Goal: Transaction & Acquisition: Purchase product/service

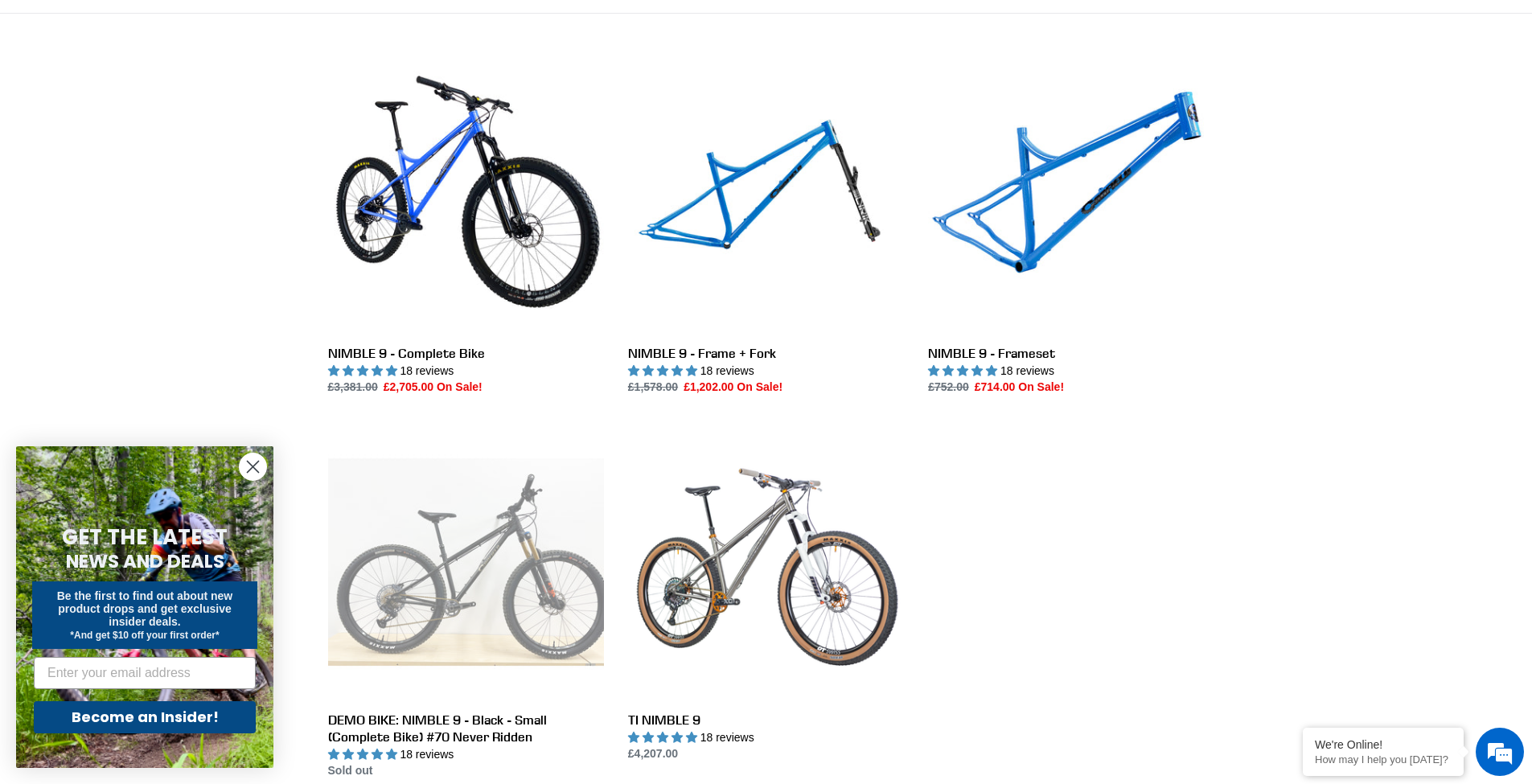
scroll to position [255, 0]
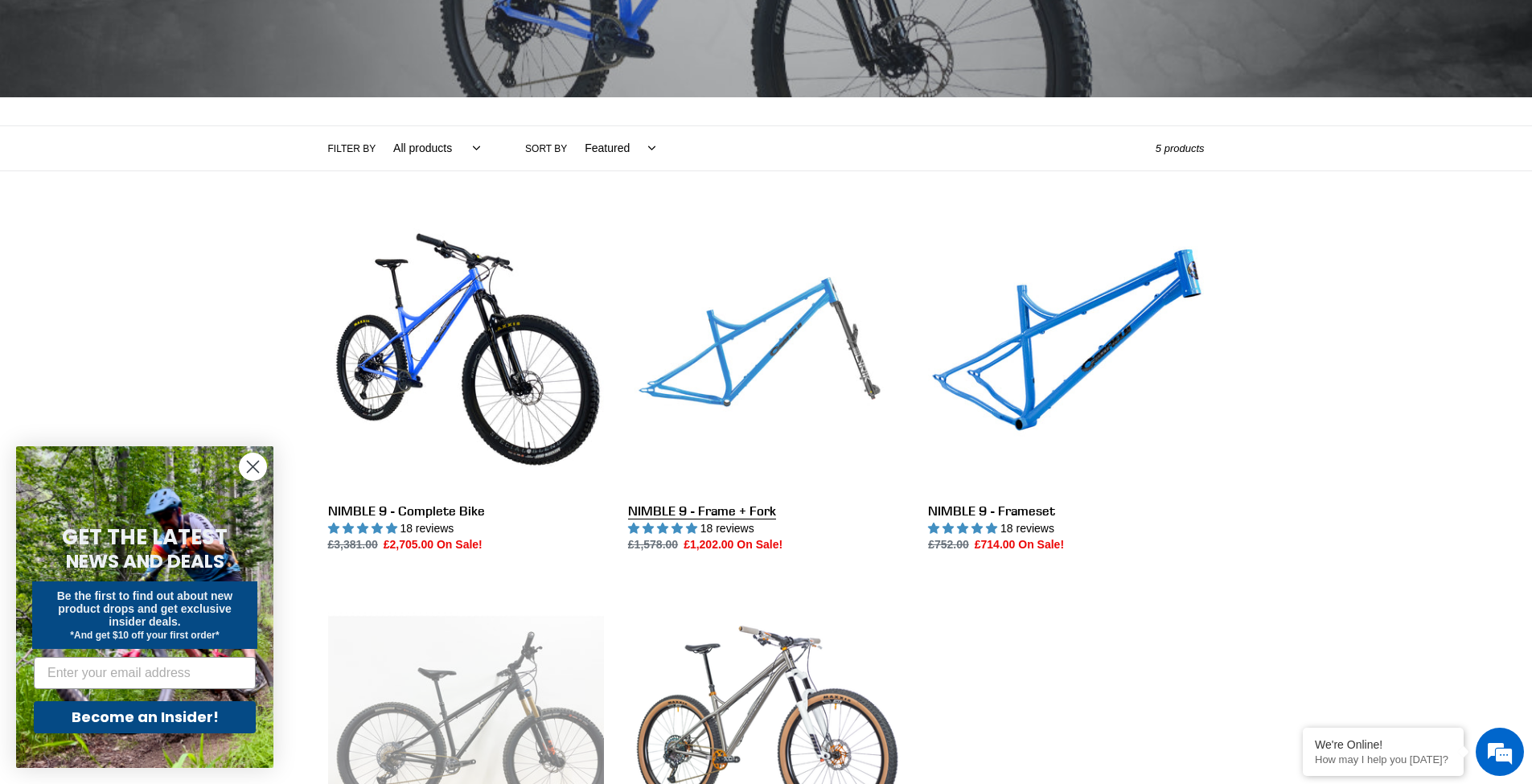
click at [771, 344] on link "NIMBLE 9 - Frame + Fork" at bounding box center [765, 384] width 276 height 338
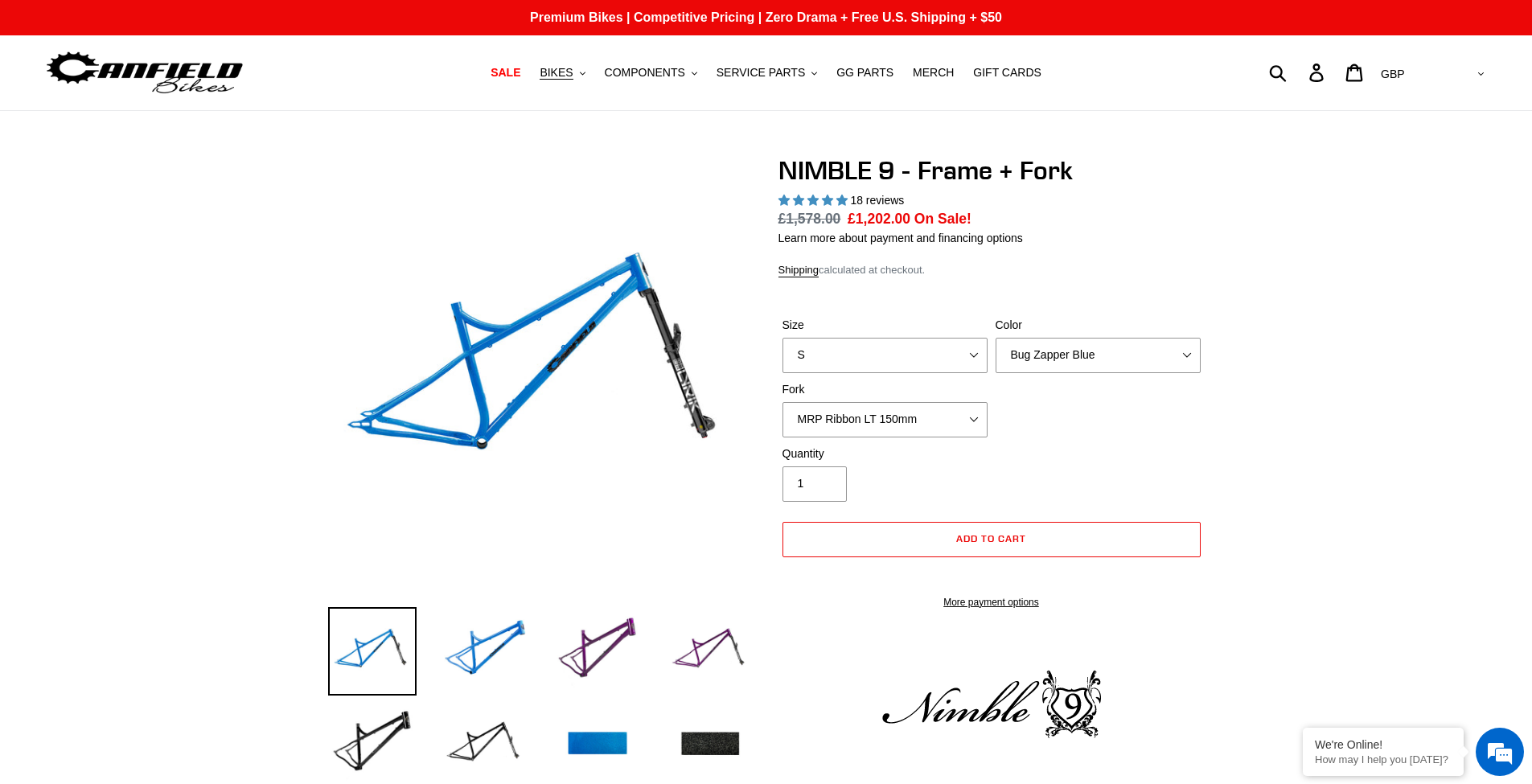
select select "highest-rating"
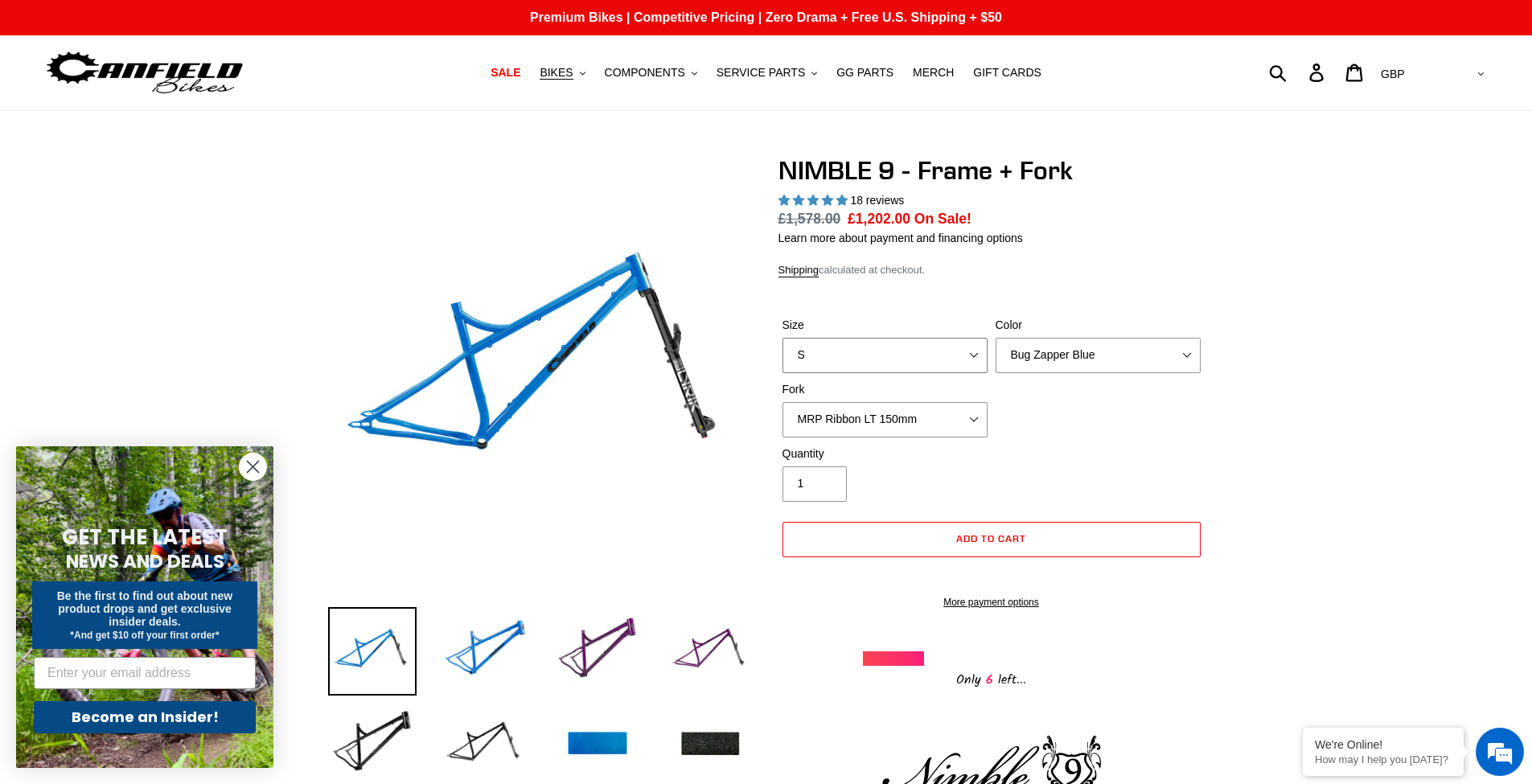
select select "XL"
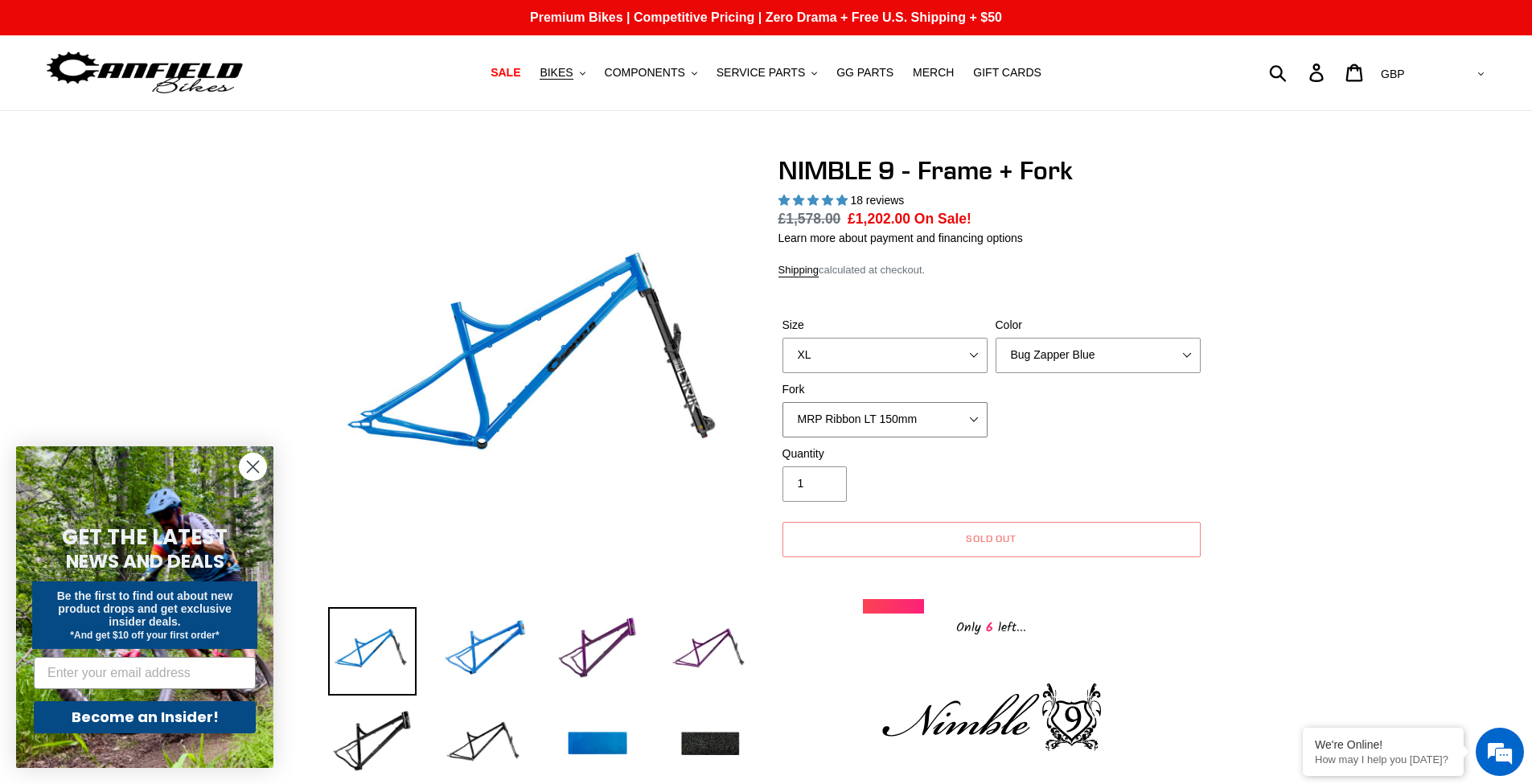
select select "Fox 36 SL Factory Grip X 140mm"
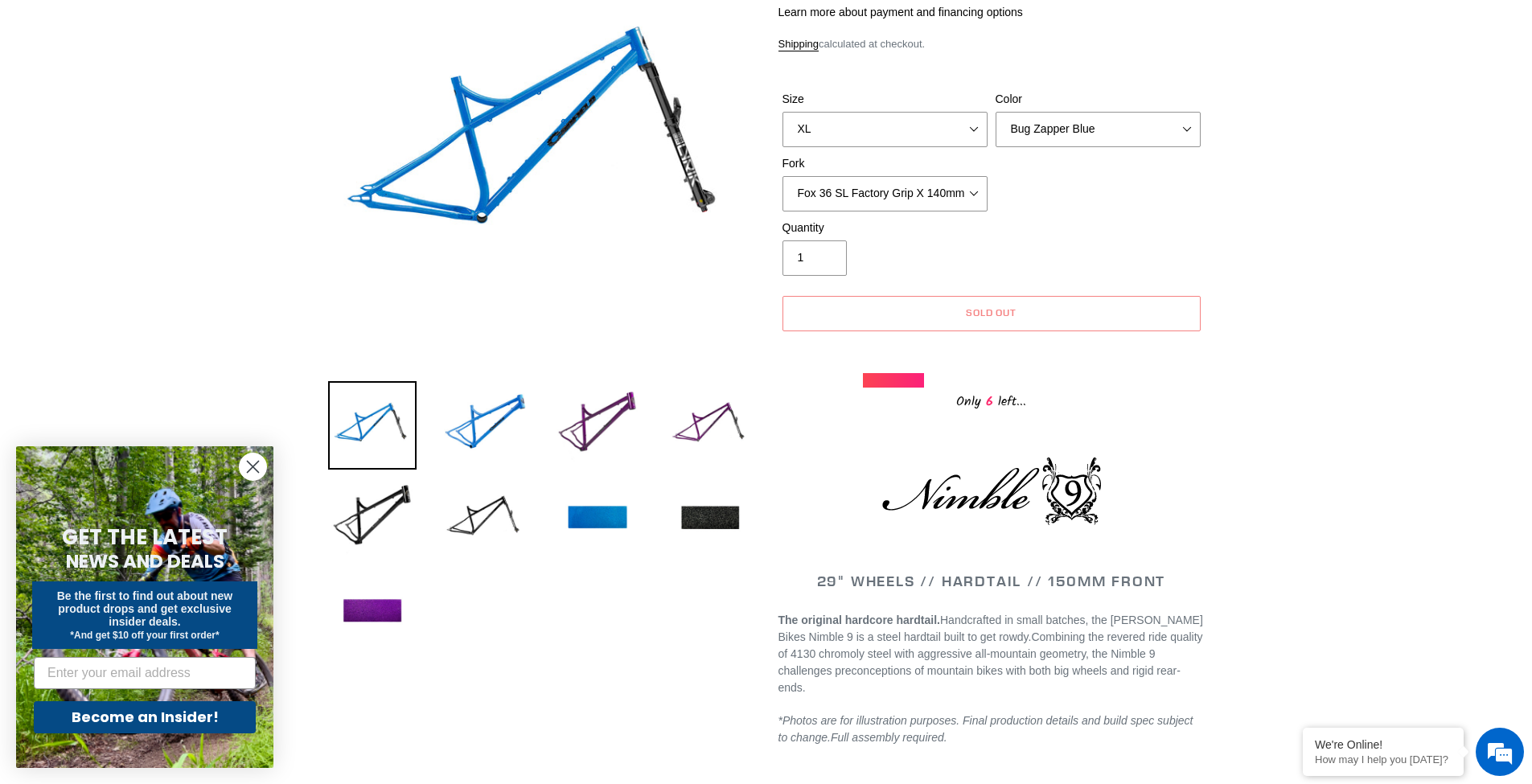
scroll to position [229, 0]
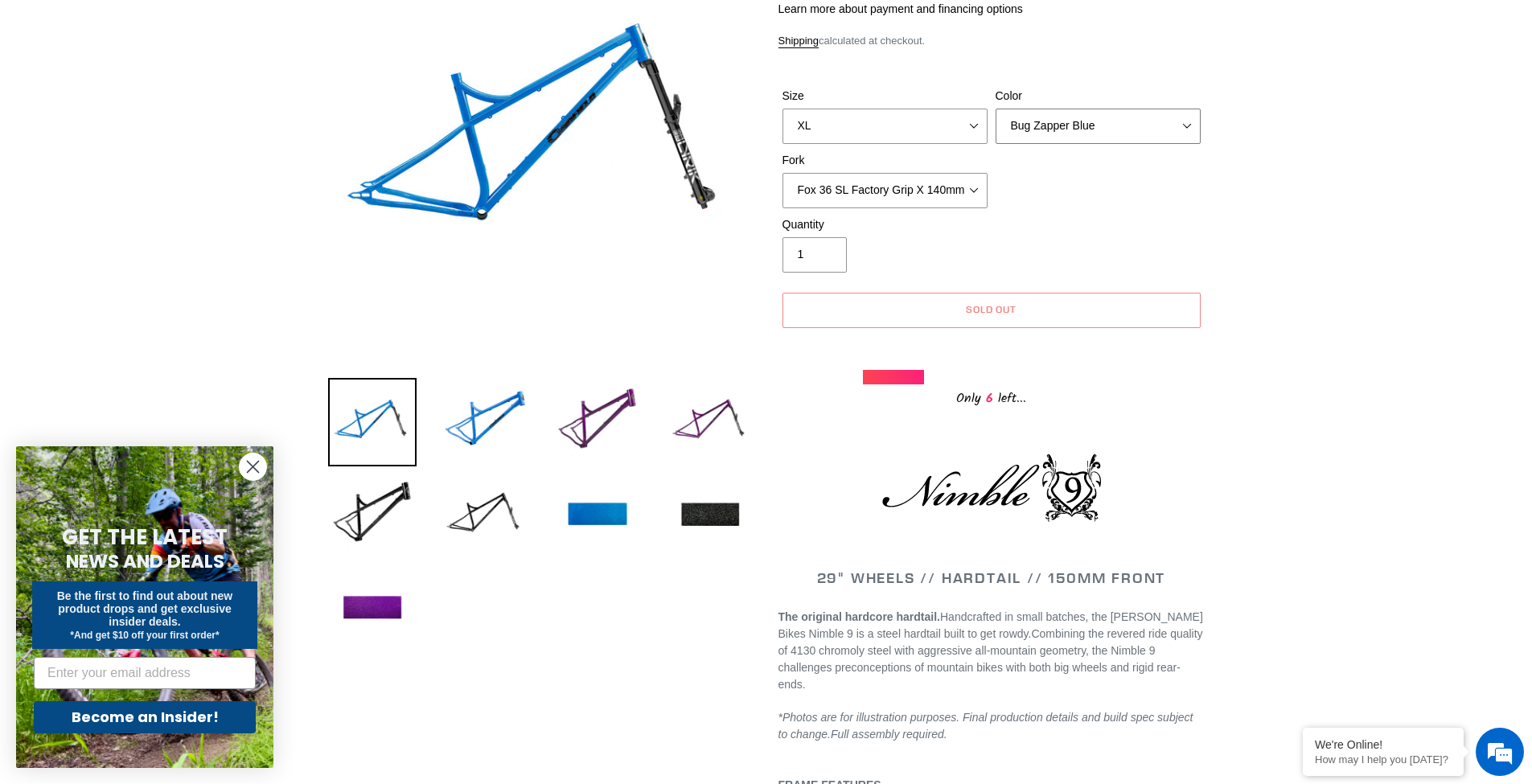
select select "Galaxy Black"
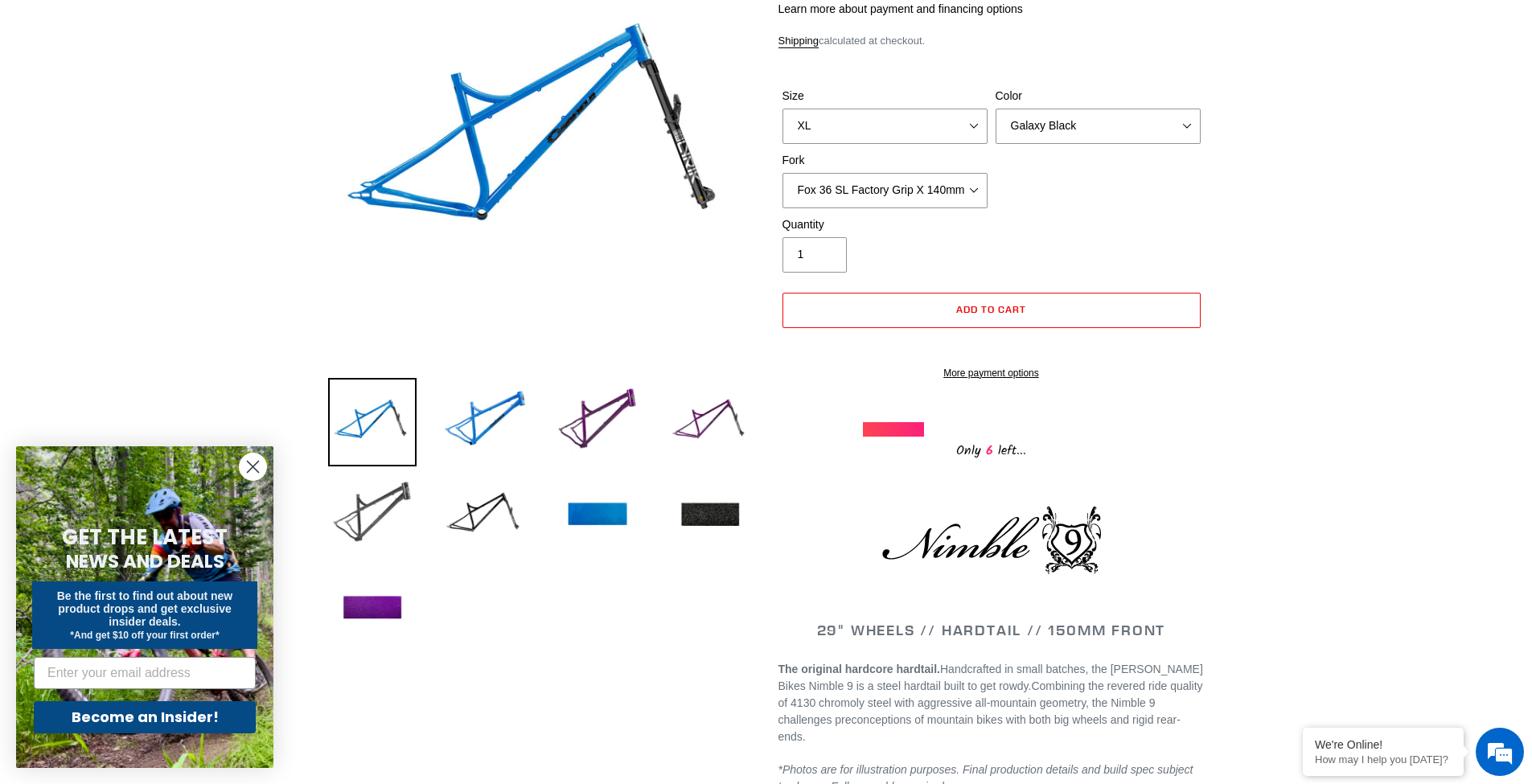
click at [408, 495] on img at bounding box center [372, 515] width 89 height 89
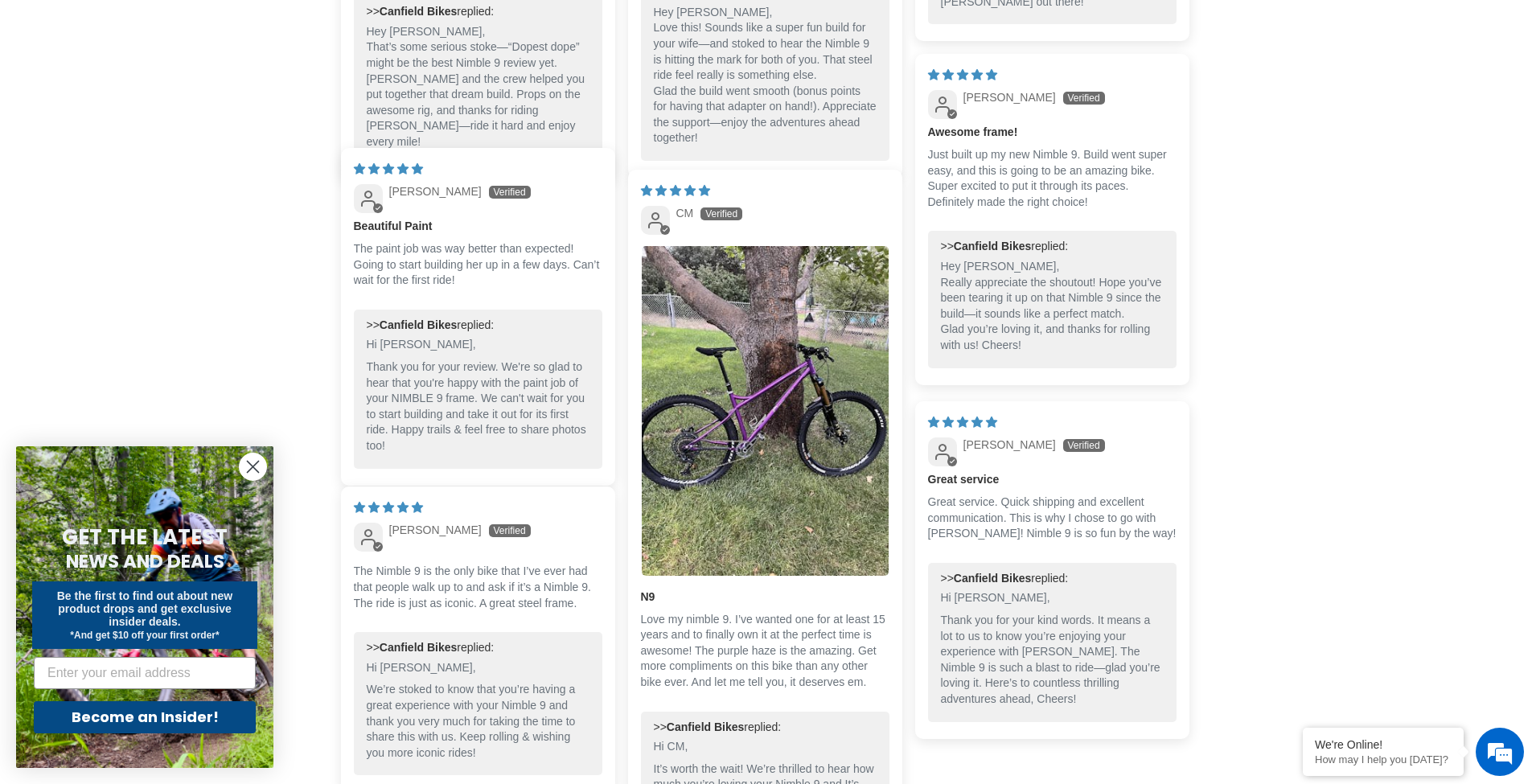
scroll to position [4001, 0]
